Goal: Use online tool/utility: Utilize a website feature to perform a specific function

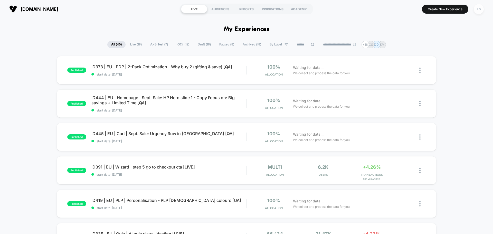
click at [479, 12] on div "FS" at bounding box center [478, 9] width 10 height 10
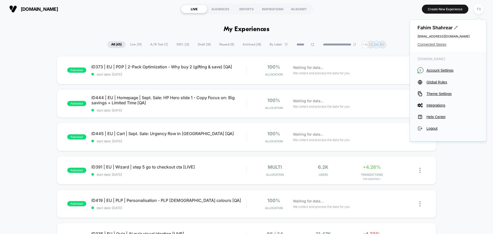
click at [436, 44] on span "Connected Stores" at bounding box center [447, 44] width 61 height 4
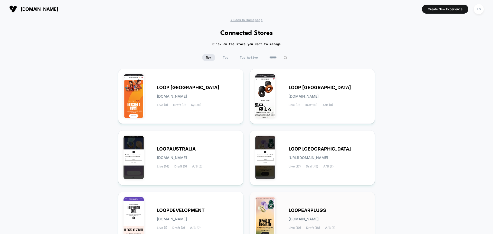
click at [318, 217] on span "[DOMAIN_NAME]" at bounding box center [303, 219] width 30 height 4
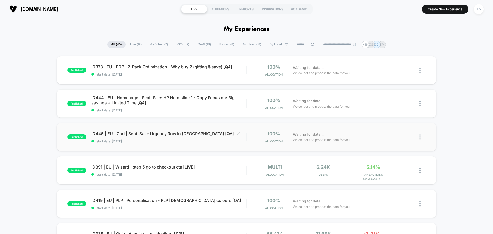
click at [124, 135] on span "ID445 | EU | Cart | Sept. Sale: Urgency Row in Minicart [QA] Click to edit expe…" at bounding box center [168, 133] width 155 height 5
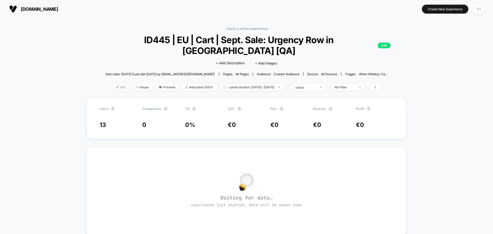
click at [116, 87] on span "Edit" at bounding box center [120, 87] width 17 height 7
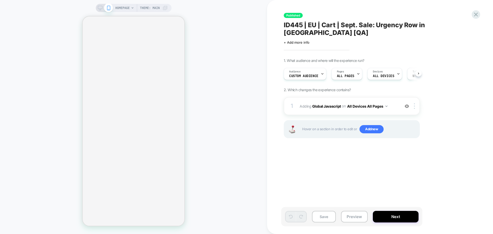
scroll to position [0, 0]
click at [323, 104] on b "Global Javascript" at bounding box center [326, 106] width 29 height 4
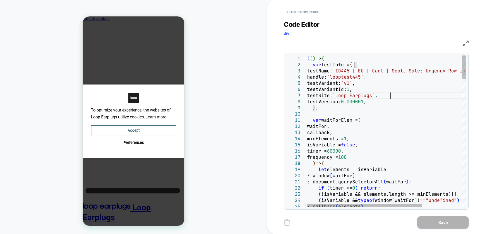
scroll to position [0, 0]
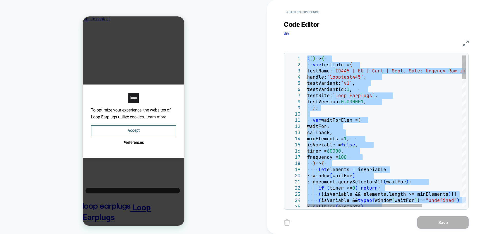
type textarea "**********"
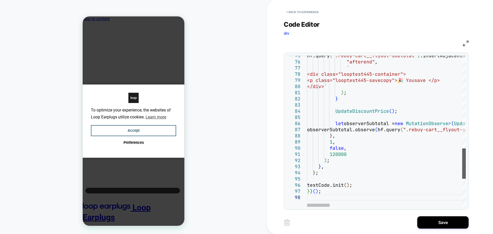
click at [0, 0] on div at bounding box center [0, 0] width 0 height 0
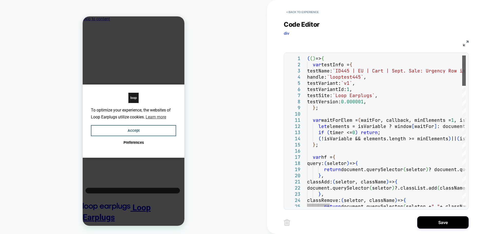
click at [0, 0] on div at bounding box center [0, 0] width 0 height 0
click at [0, 0] on button "Save" at bounding box center [0, 0] width 0 height 0
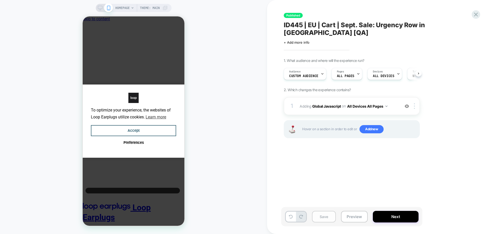
scroll to position [0, 0]
click at [322, 218] on button "Save" at bounding box center [324, 217] width 24 height 12
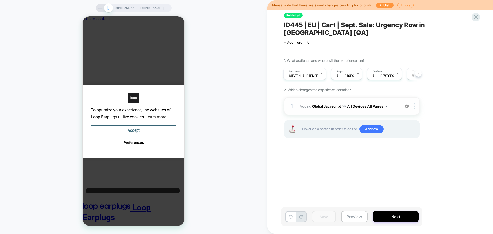
click at [0, 0] on b "Global Javascript" at bounding box center [0, 0] width 0 height 0
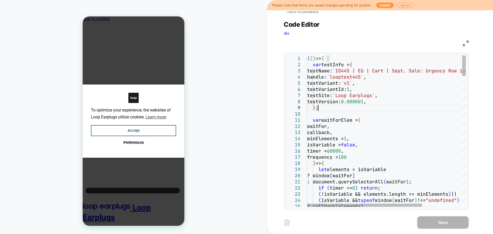
scroll to position [0, 0]
click at [0, 0] on div "( ( ) => { var testInfo = { testName: `ID445 | EU | Cart | Sept. Sale: Urgency …" at bounding box center [0, 0] width 0 height 0
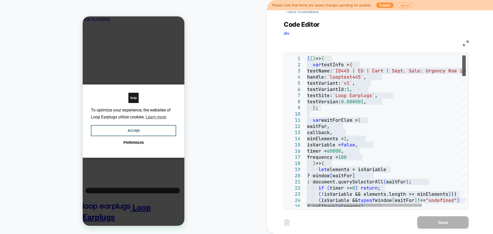
click at [0, 0] on div at bounding box center [0, 0] width 0 height 0
type textarea "**********"
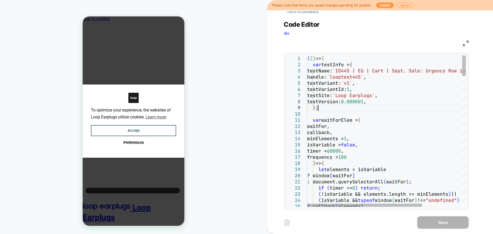
click at [0, 0] on div "minElements = 1 , isVariable = false , timer = 60000 , frequency = 100 ) => { l…" at bounding box center [0, 0] width 0 height 0
click at [375, 1] on div "Please note that there are saved changes pending for publish Publish Ignore" at bounding box center [380, 5] width 226 height 10
click at [0, 0] on button "Publish" at bounding box center [0, 0] width 0 height 0
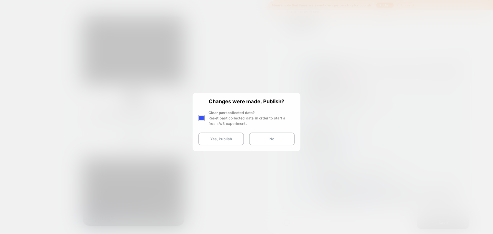
click at [0, 0] on div at bounding box center [0, 0] width 0 height 0
click at [209, 139] on button "Yes, Publish" at bounding box center [221, 138] width 46 height 13
